Goal: Information Seeking & Learning: Learn about a topic

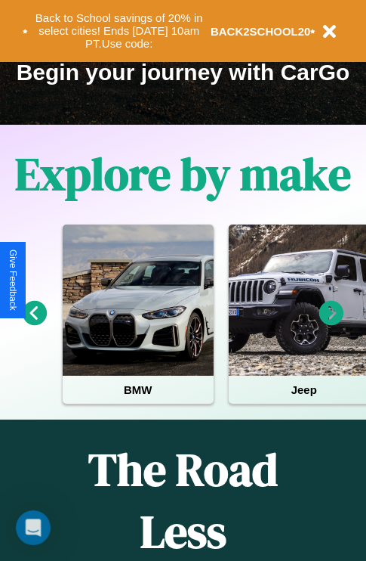
click at [34, 323] on icon at bounding box center [35, 313] width 25 height 25
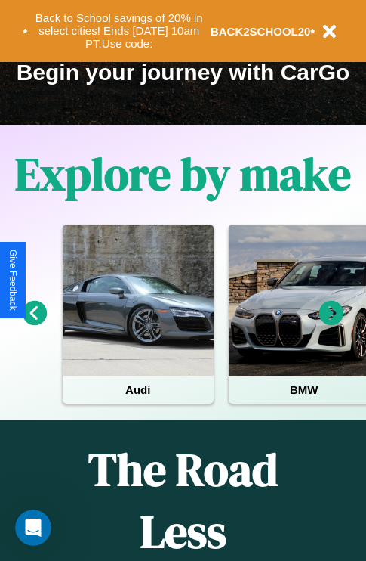
click at [332, 323] on icon at bounding box center [332, 313] width 25 height 25
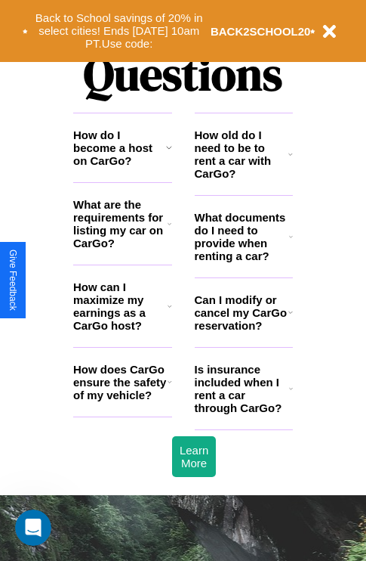
scroll to position [1831, 0]
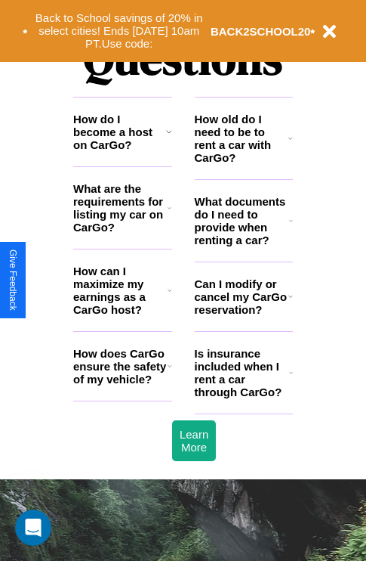
click at [122, 151] on h3 "How do I become a host on CarGo?" at bounding box center [119, 132] width 93 height 39
click at [122, 232] on h3 "What are the requirements for listing my car on CarGo?" at bounding box center [120, 207] width 94 height 51
click at [243, 245] on h3 "What documents do I need to provide when renting a car?" at bounding box center [242, 220] width 95 height 51
